Goal: Task Accomplishment & Management: Manage account settings

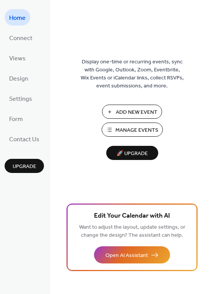
click at [128, 131] on span "Manage Events" at bounding box center [136, 130] width 43 height 8
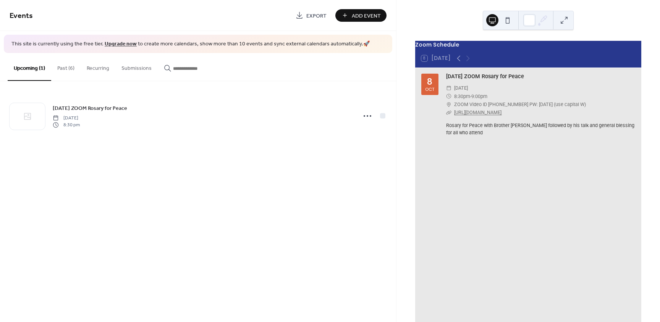
click at [65, 68] on button "Past (6)" at bounding box center [65, 66] width 29 height 27
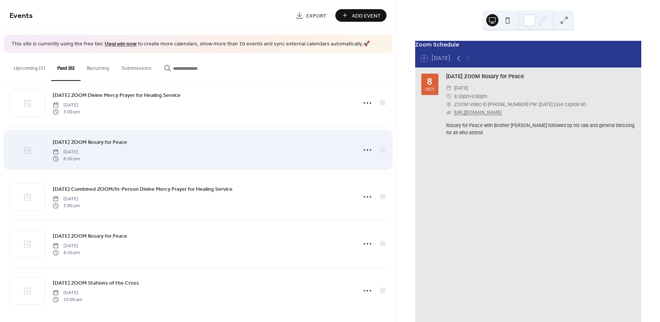
scroll to position [63, 0]
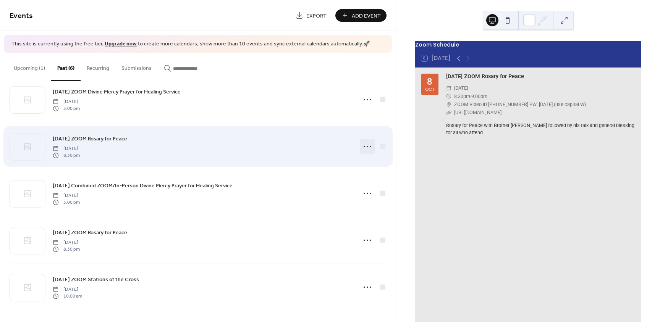
click at [363, 147] on icon at bounding box center [367, 147] width 12 height 12
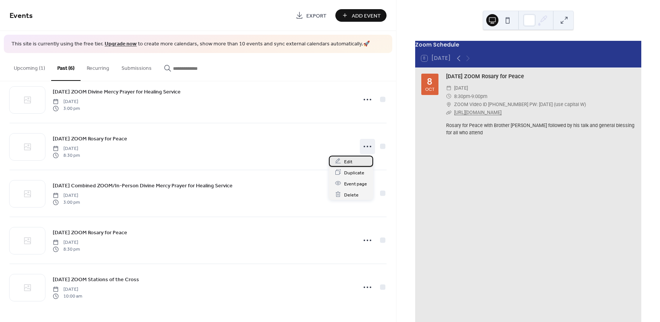
click at [348, 160] on span "Edit" at bounding box center [348, 162] width 8 height 8
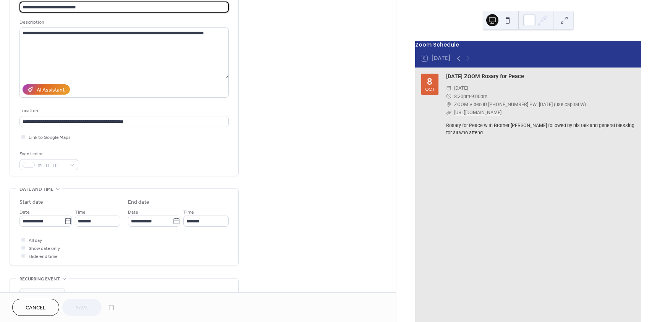
scroll to position [76, 0]
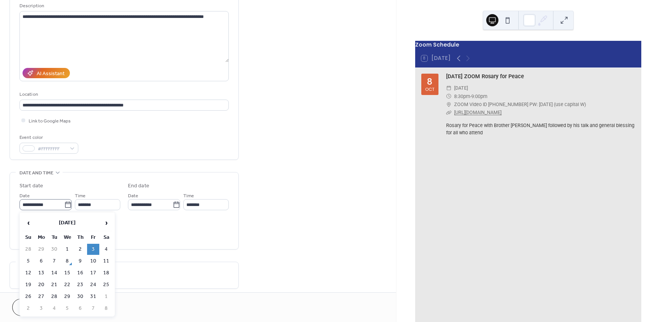
click at [65, 206] on icon at bounding box center [68, 205] width 8 height 8
click at [64, 206] on input "**********" at bounding box center [41, 204] width 45 height 11
click at [92, 262] on td "10" at bounding box center [93, 261] width 12 height 11
type input "**********"
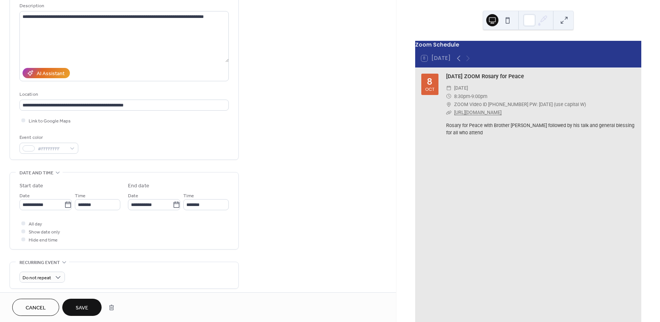
click at [84, 307] on span "Save" at bounding box center [82, 308] width 13 height 8
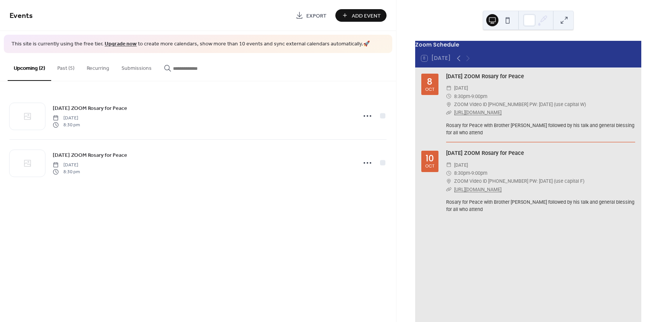
click at [66, 68] on button "Past (5)" at bounding box center [65, 66] width 29 height 27
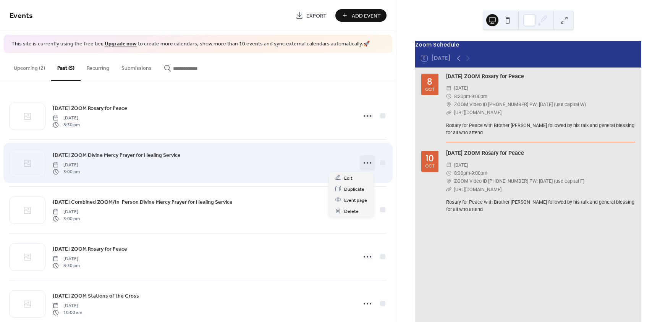
click at [367, 163] on circle at bounding box center [368, 163] width 2 height 2
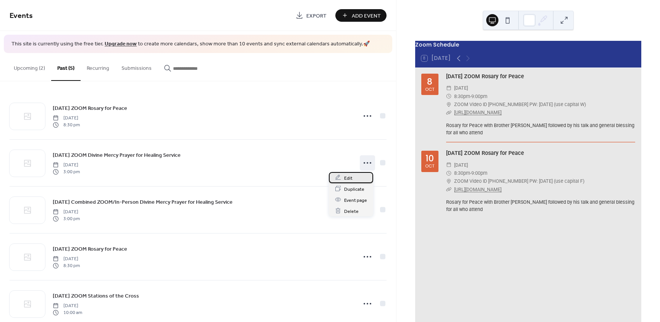
click at [349, 180] on span "Edit" at bounding box center [348, 178] width 8 height 8
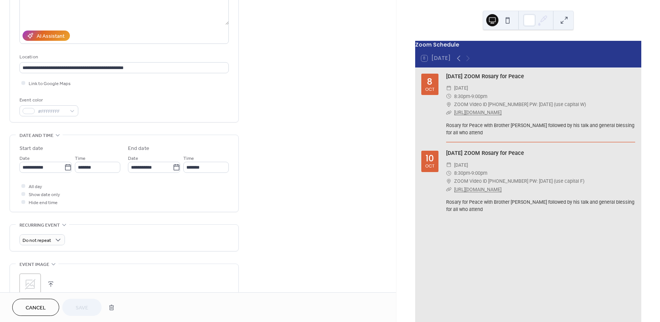
scroll to position [115, 0]
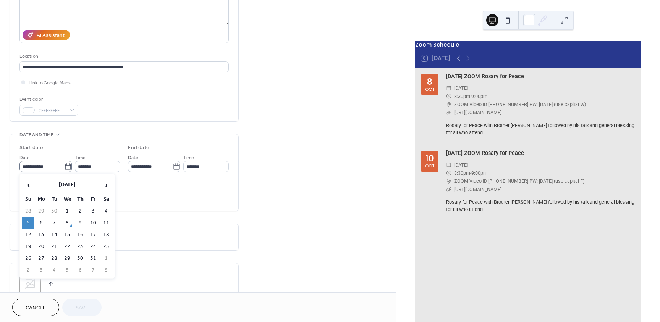
click at [65, 167] on icon at bounding box center [68, 167] width 8 height 8
click at [64, 167] on input "**********" at bounding box center [41, 166] width 45 height 11
click at [29, 235] on td "12" at bounding box center [28, 234] width 12 height 11
type input "**********"
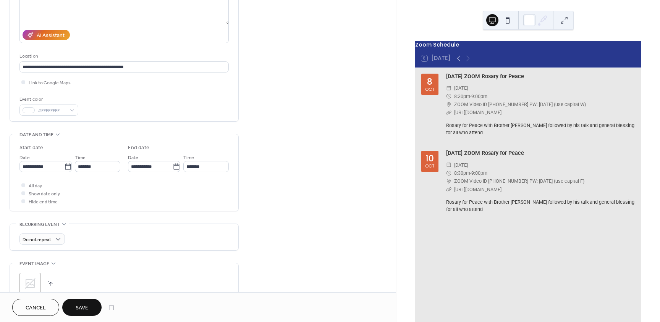
click at [81, 309] on span "Save" at bounding box center [82, 308] width 13 height 8
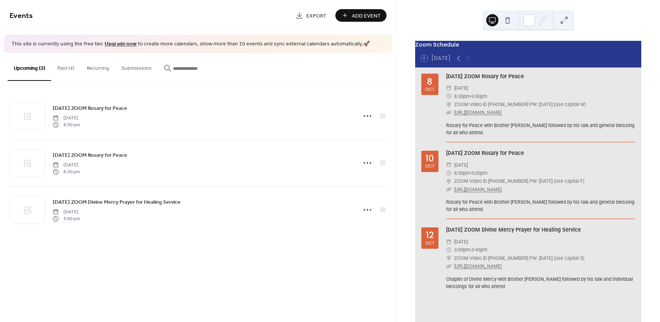
click at [65, 69] on button "Past (4)" at bounding box center [65, 66] width 29 height 27
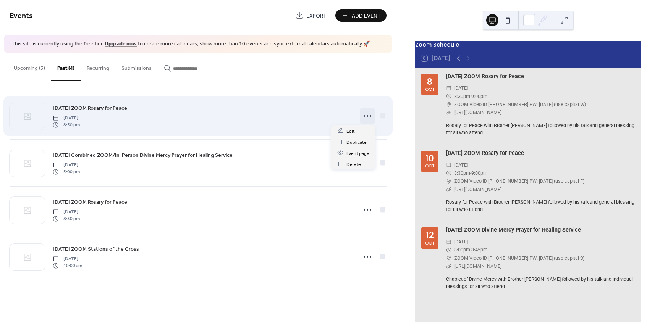
click at [367, 115] on icon at bounding box center [367, 116] width 12 height 12
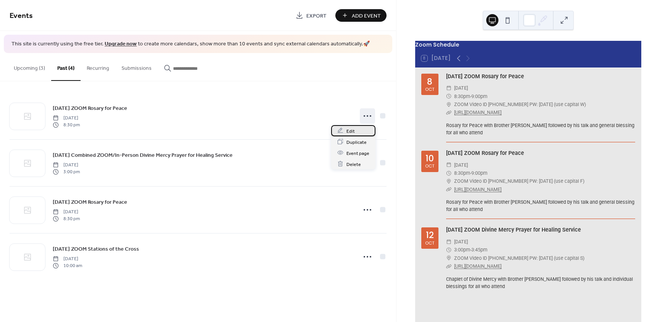
click at [345, 130] on div "Edit" at bounding box center [353, 130] width 44 height 11
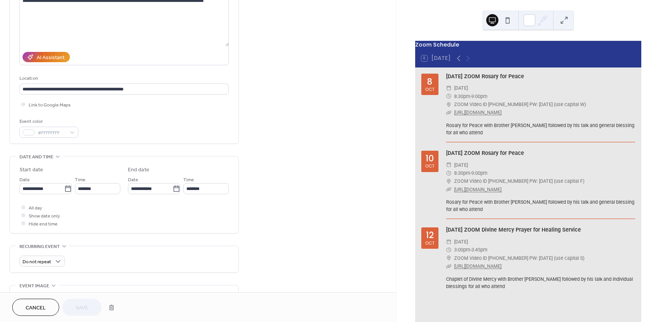
scroll to position [115, 0]
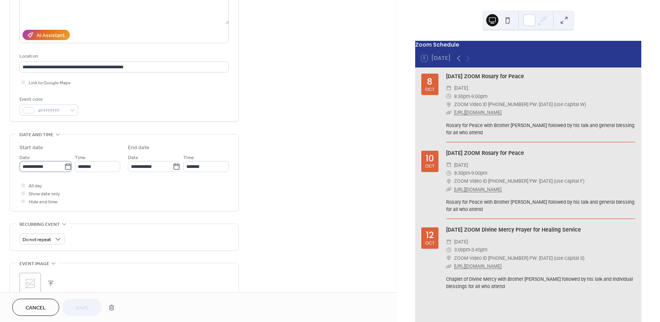
click at [67, 163] on icon at bounding box center [68, 167] width 8 height 8
click at [64, 163] on input "**********" at bounding box center [41, 166] width 45 height 11
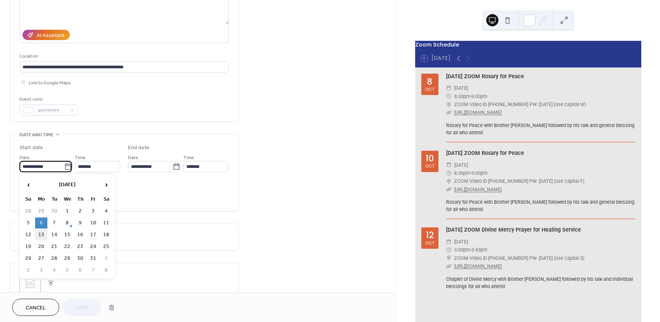
click at [42, 235] on td "13" at bounding box center [41, 234] width 12 height 11
type input "**********"
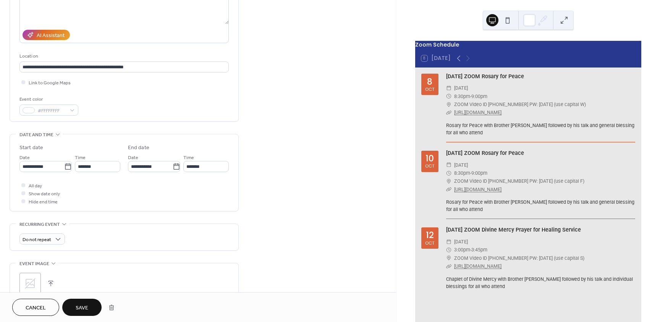
click at [81, 307] on span "Save" at bounding box center [82, 308] width 13 height 8
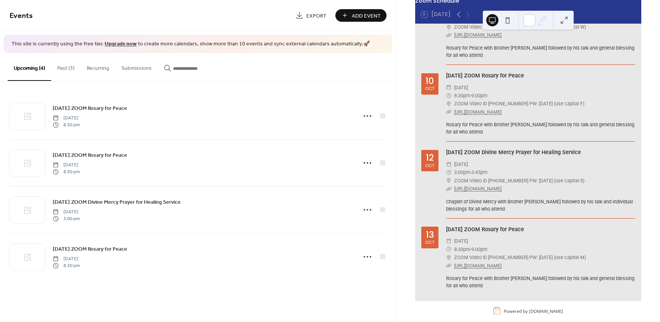
scroll to position [53, 0]
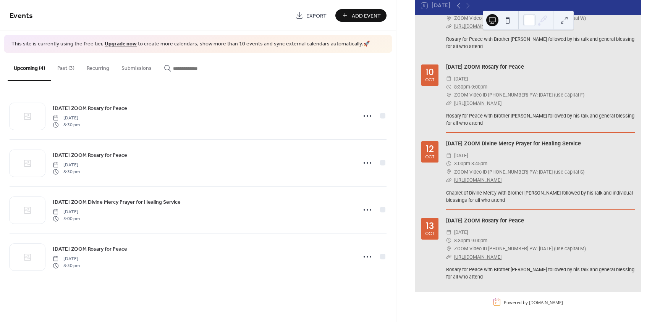
click at [67, 67] on button "Past (3)" at bounding box center [65, 66] width 29 height 27
